Goal: Ask a question

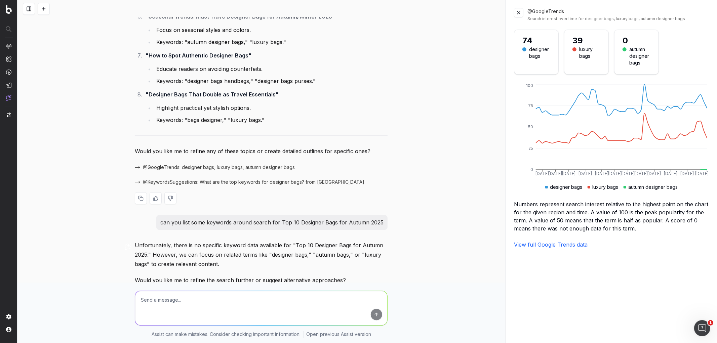
scroll to position [1561, 0]
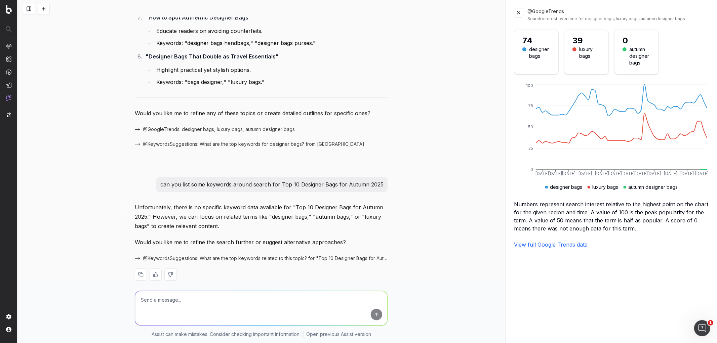
click at [229, 255] on span "@KeywordsSuggestions: What are the top keywords related to this topic? for "Top…" at bounding box center [265, 258] width 245 height 7
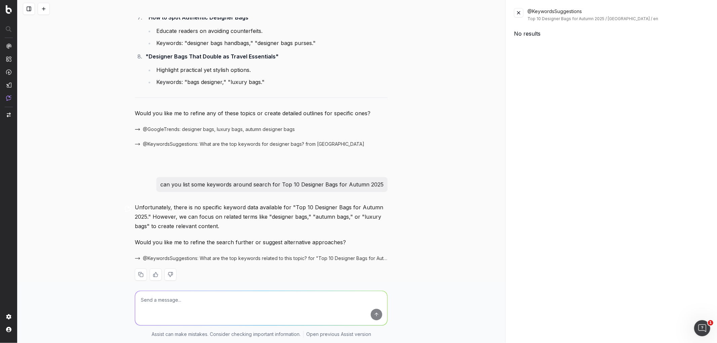
click at [212, 305] on textarea at bounding box center [261, 308] width 252 height 34
type textarea "yes"
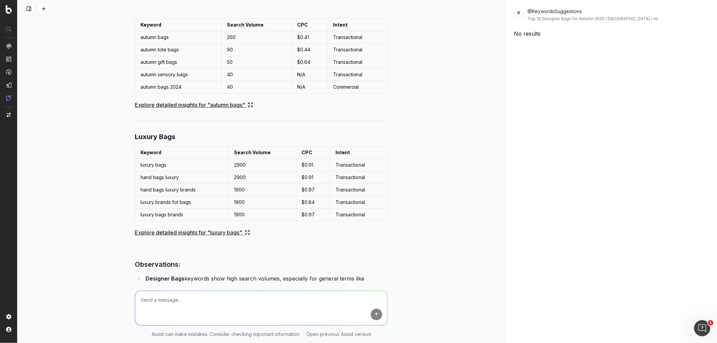
scroll to position [2118, 0]
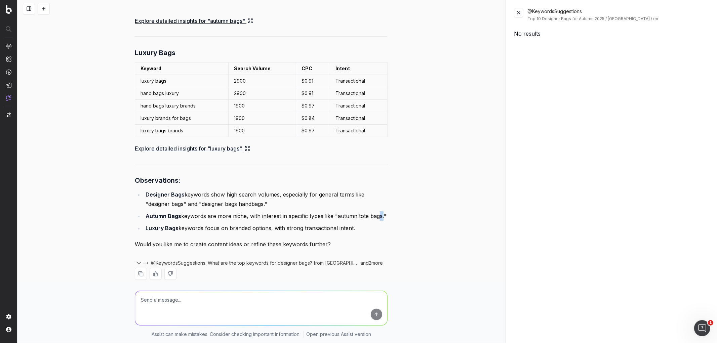
drag, startPoint x: 379, startPoint y: 207, endPoint x: 370, endPoint y: 208, distance: 9.5
click at [371, 211] on li "Autumn Bags keywords are more niche, with interest in specific types like "autu…" at bounding box center [266, 215] width 244 height 9
click at [357, 212] on li "Autumn Bags keywords are more niche, with interest in specific types like "autu…" at bounding box center [266, 215] width 244 height 9
click at [351, 224] on li "Luxury Bags keywords focus on branded options, with strong transactional intent." at bounding box center [266, 228] width 244 height 9
